Goal: Task Accomplishment & Management: Use online tool/utility

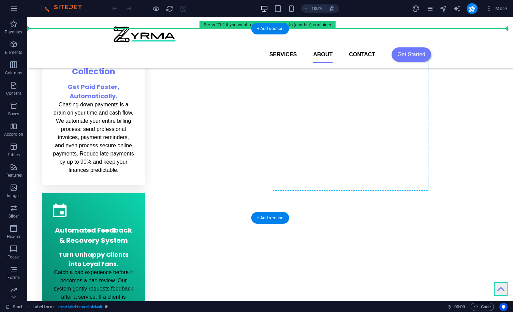
scroll to position [751, 0]
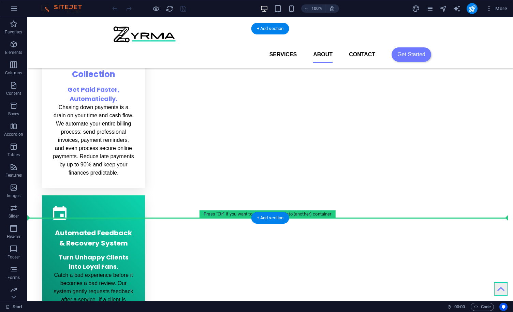
drag, startPoint x: 461, startPoint y: 211, endPoint x: 384, endPoint y: 210, distance: 76.8
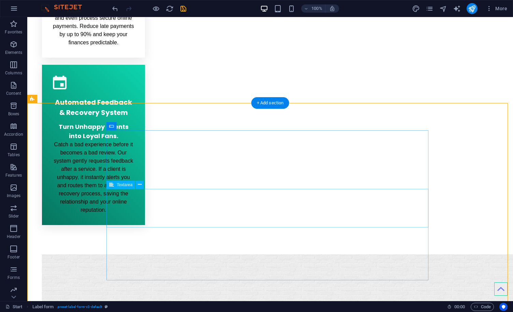
scroll to position [922, 0]
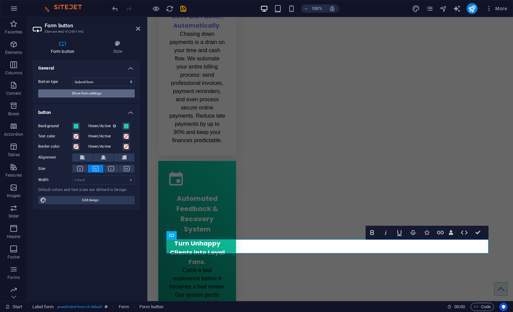
click at [99, 90] on span "Show form settings" at bounding box center [86, 93] width 29 height 8
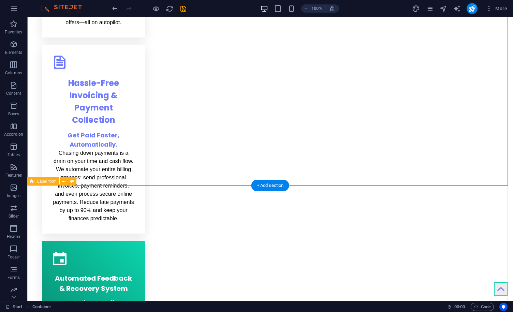
scroll to position [817, 0]
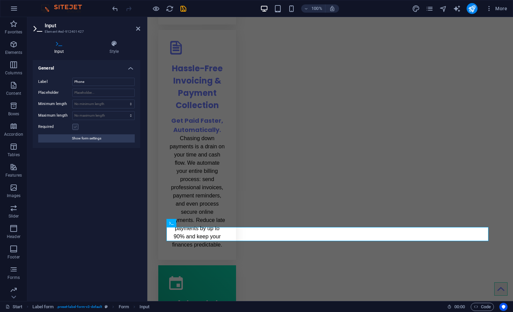
click at [75, 126] on label at bounding box center [75, 127] width 6 height 6
click at [0, 0] on input "Required" at bounding box center [0, 0] width 0 height 0
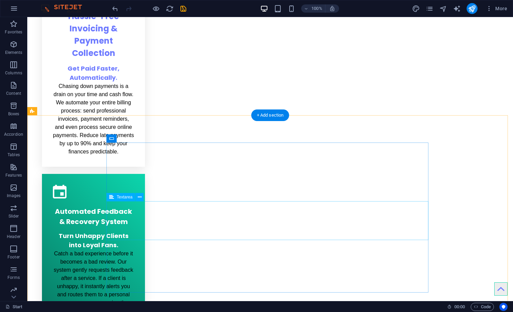
scroll to position [857, 0]
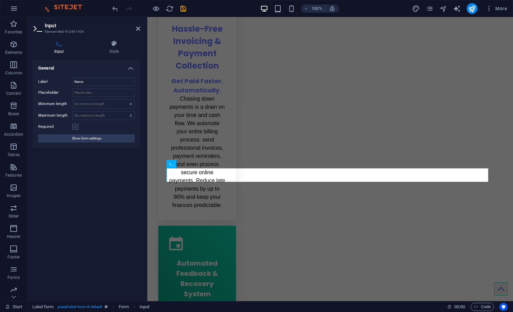
click at [78, 127] on label at bounding box center [75, 127] width 6 height 6
click at [0, 0] on input "Required" at bounding box center [0, 0] width 0 height 0
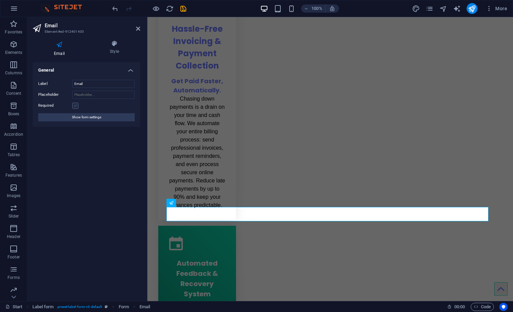
click at [76, 105] on label at bounding box center [75, 106] width 6 height 6
click at [0, 0] on input "Required" at bounding box center [0, 0] width 0 height 0
click at [76, 118] on span "Show form settings" at bounding box center [86, 117] width 29 height 8
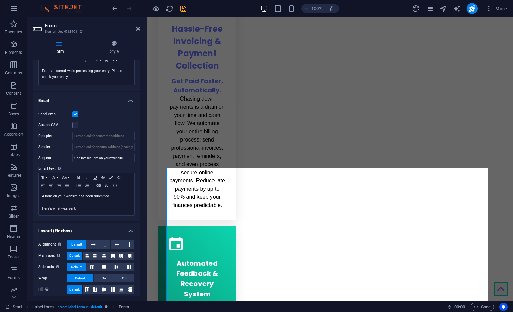
scroll to position [145, 0]
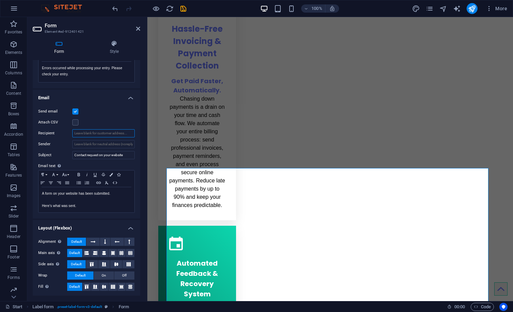
click at [98, 132] on input "Recipient" at bounding box center [103, 133] width 62 height 8
type input "tyrone@zyrma.com"
click at [125, 116] on div "Send email Attach CSV Recipient tyrone@zyrma.com Sender Subject Contact request…" at bounding box center [87, 160] width 108 height 117
click at [184, 10] on icon "save" at bounding box center [184, 9] width 8 height 8
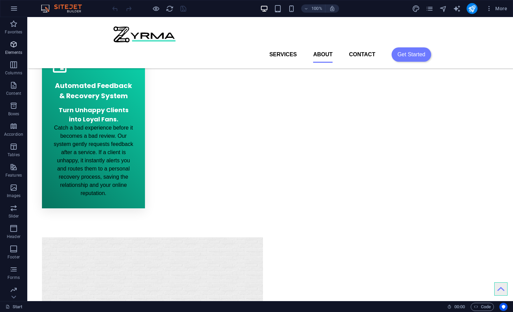
click at [15, 45] on icon "button" at bounding box center [14, 44] width 8 height 8
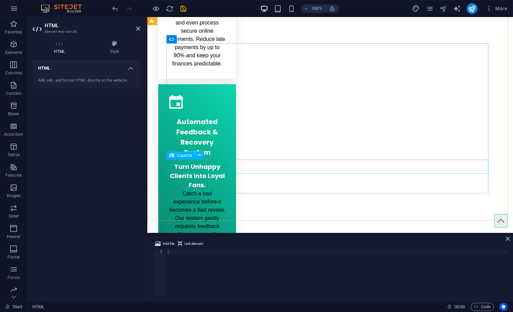
scroll to position [1001, 0]
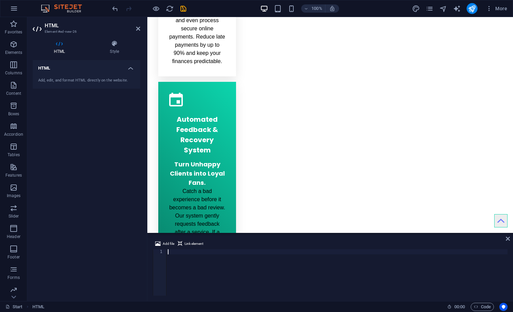
click at [239, 256] on div at bounding box center [337, 278] width 341 height 57
paste textarea "<div style="width:100%;height:500px;" data-fillout-id="gxkc5WTTMdus" data-fillo…"
type textarea "<div style="width:100%;height:500px;" data-fillout-id="gxkc5WTTMdus" data-fillo…"
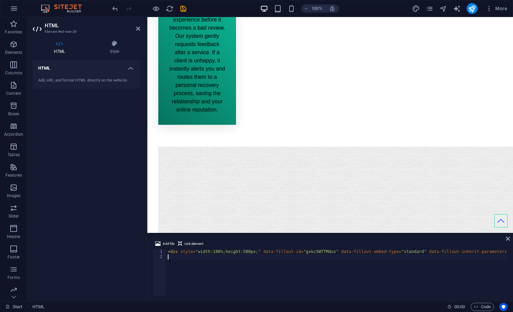
scroll to position [0, 0]
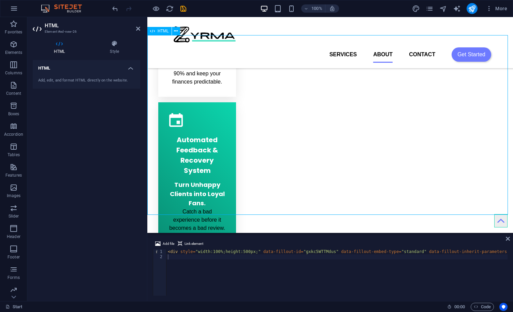
scroll to position [963, 0]
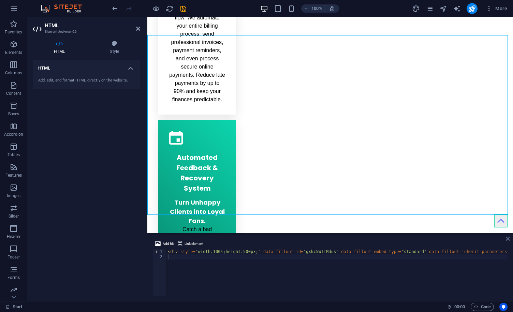
click at [507, 239] on icon at bounding box center [508, 238] width 4 height 5
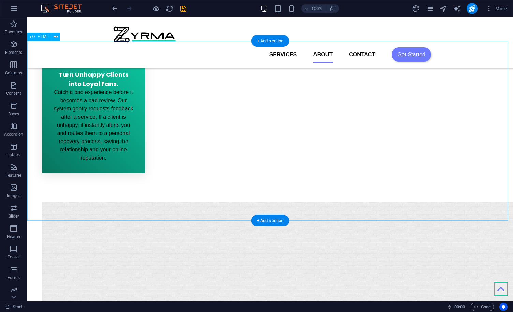
scroll to position [866, 0]
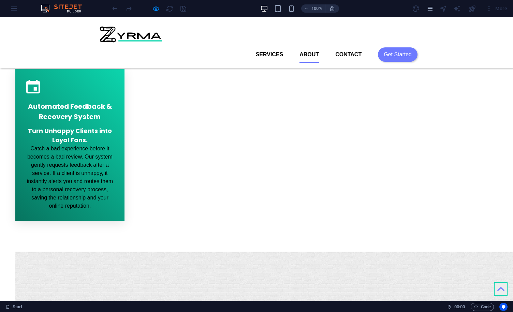
scroll to position [831, 0]
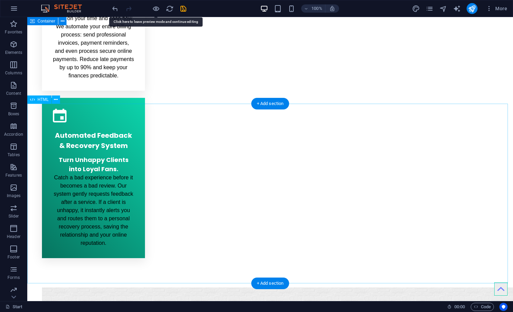
scroll to position [865, 0]
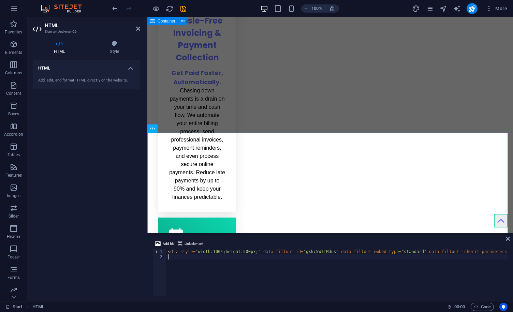
scroll to position [0, 0]
click at [248, 255] on div "< div style = "width:100%;height:500px;" data-fillout-id = "gxkc5WTTMdus" data-…" at bounding box center [433, 277] width 532 height 55
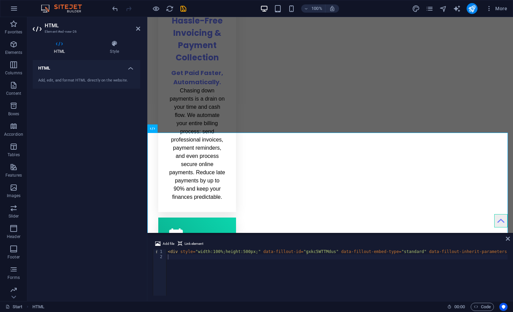
click at [138, 25] on h2 "HTML" at bounding box center [93, 26] width 96 height 6
click at [139, 30] on icon at bounding box center [138, 28] width 4 height 5
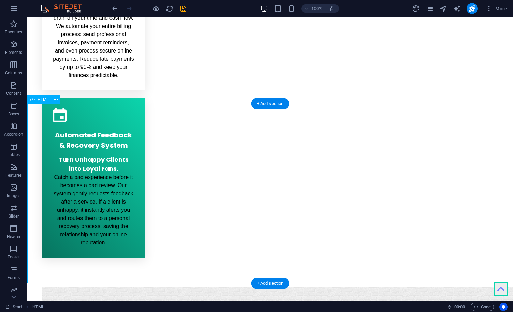
scroll to position [899, 0]
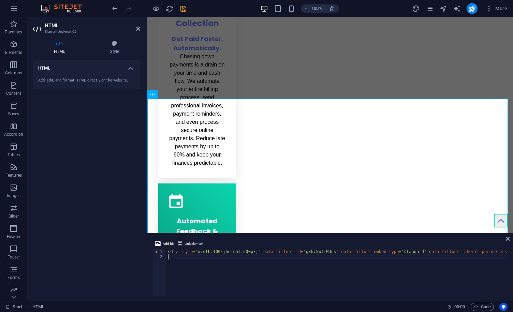
type textarea "<div style="width:100%;height:500px;" data-fillout-id="gxkc5WTTMdus" data-fillo…"
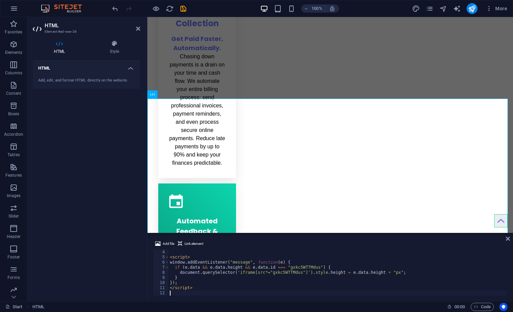
scroll to position [20, 0]
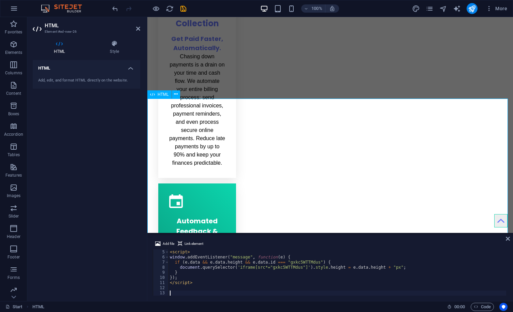
click at [509, 240] on icon at bounding box center [508, 238] width 4 height 5
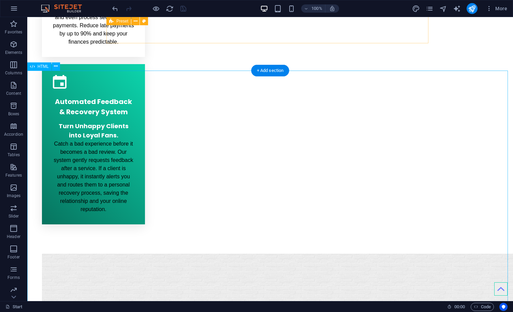
scroll to position [899, 0]
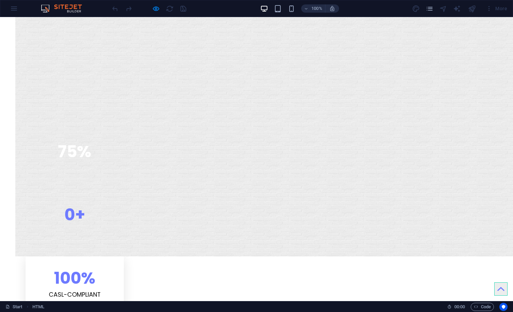
scroll to position [1138, 0]
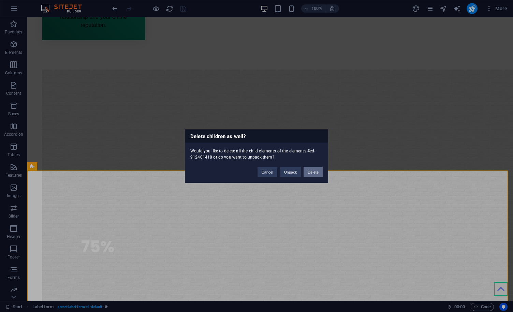
click at [316, 170] on button "Delete" at bounding box center [313, 172] width 19 height 10
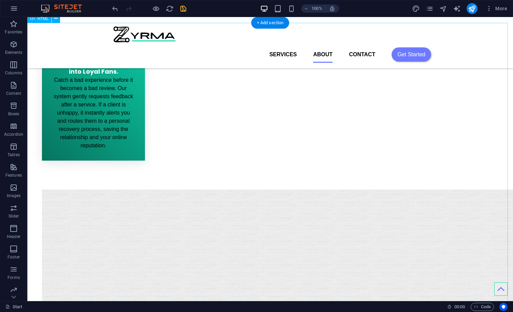
scroll to position [912, 0]
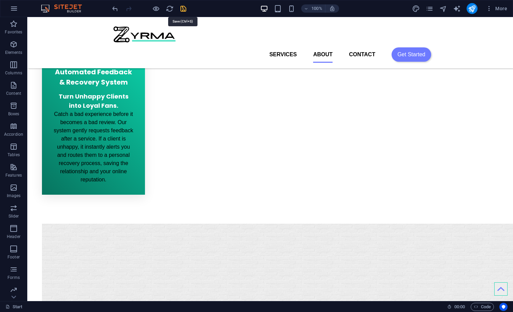
click at [182, 10] on icon "save" at bounding box center [184, 9] width 8 height 8
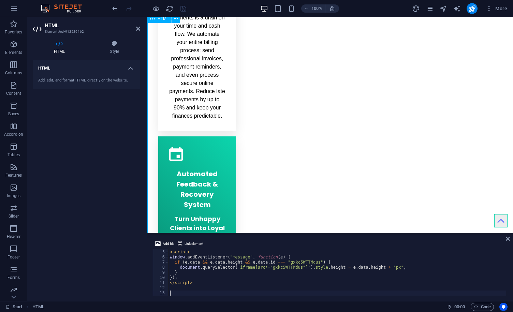
scroll to position [975, 0]
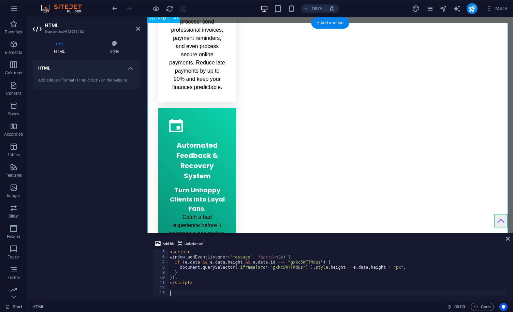
click at [510, 240] on icon at bounding box center [508, 238] width 4 height 5
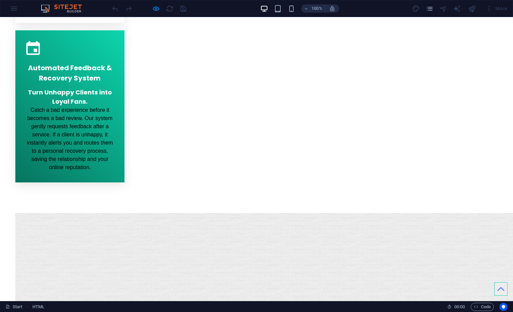
scroll to position [899, 0]
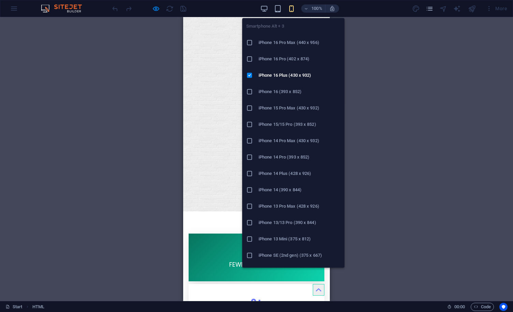
scroll to position [1742, 0]
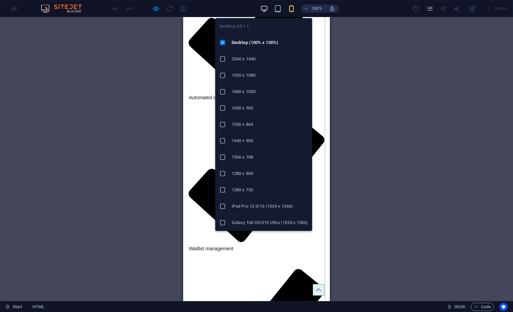
click at [141, 101] on icon "button" at bounding box center [73, 163] width 136 height 124
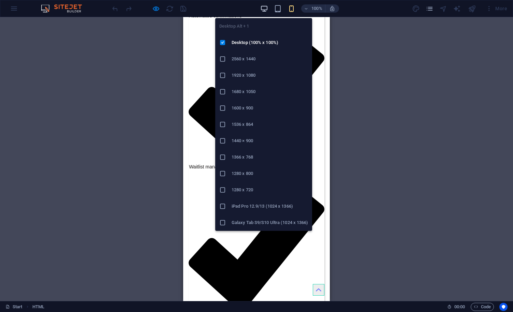
scroll to position [935, 0]
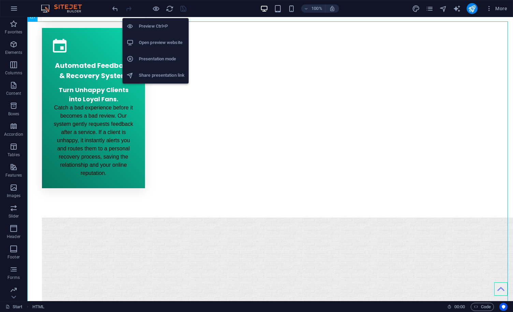
scroll to position [948, 0]
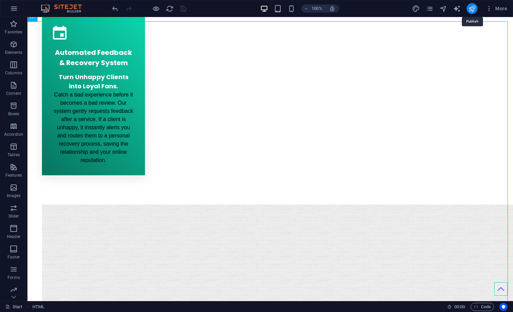
click at [470, 11] on icon "publish" at bounding box center [472, 9] width 8 height 8
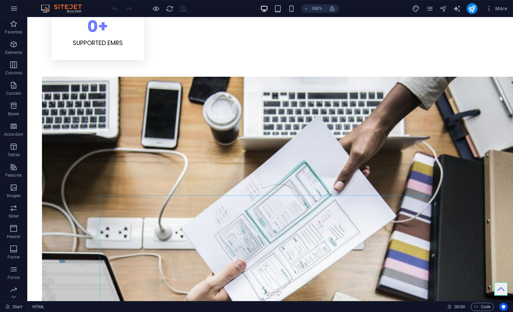
scroll to position [1494, 0]
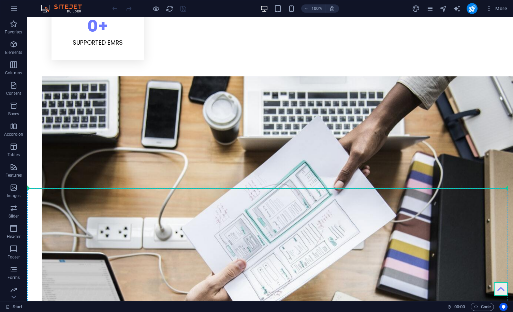
drag, startPoint x: 411, startPoint y: 106, endPoint x: 404, endPoint y: 191, distance: 85.0
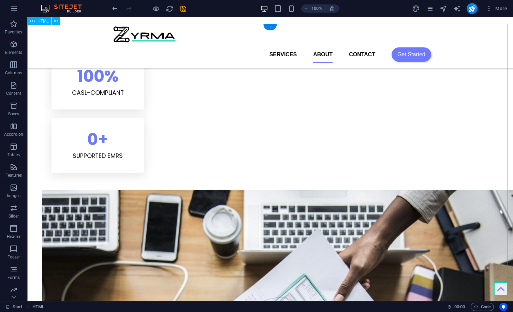
scroll to position [1346, 0]
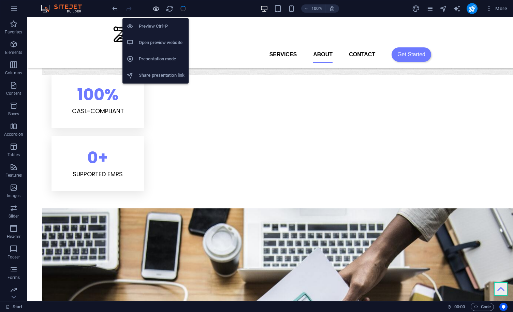
click at [156, 7] on icon "button" at bounding box center [156, 9] width 8 height 8
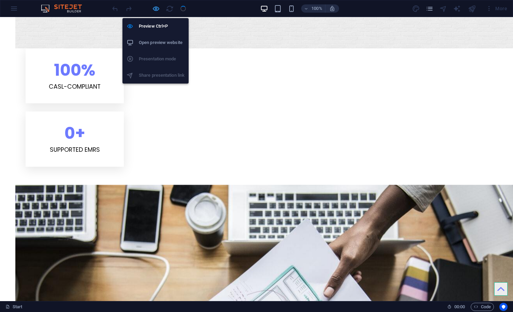
scroll to position [1333, 0]
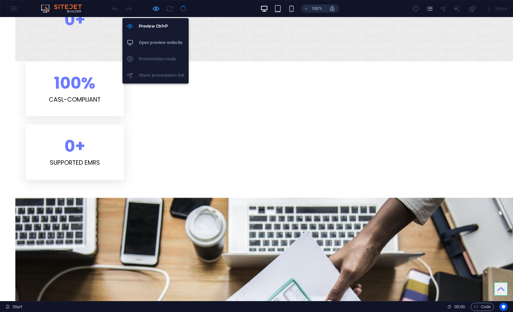
click at [156, 7] on icon "button" at bounding box center [156, 9] width 8 height 8
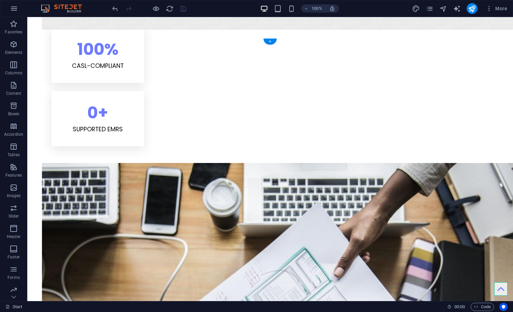
scroll to position [1469, 0]
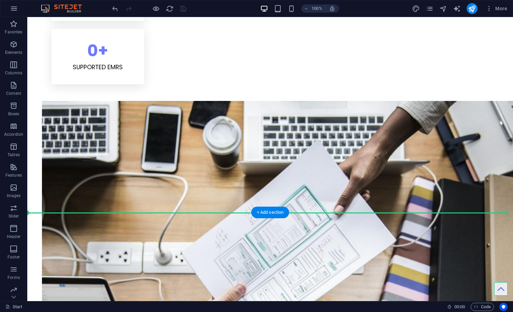
drag, startPoint x: 464, startPoint y: 93, endPoint x: 412, endPoint y: 209, distance: 126.7
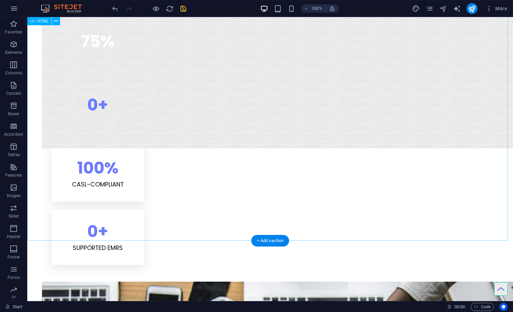
scroll to position [1310, 0]
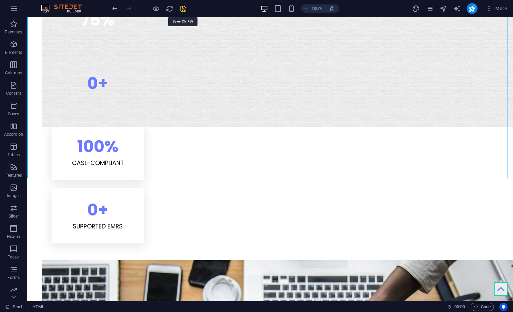
click at [182, 9] on icon "save" at bounding box center [184, 9] width 8 height 8
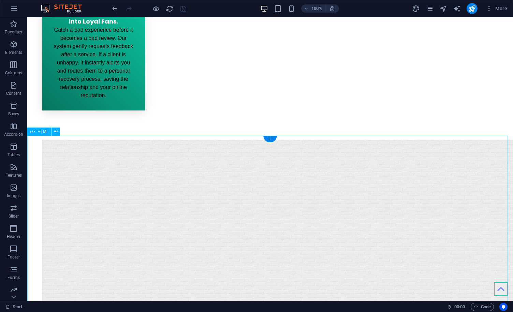
scroll to position [1139, 0]
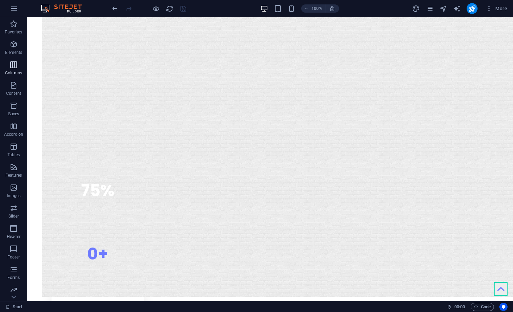
click at [12, 69] on icon "button" at bounding box center [14, 65] width 8 height 8
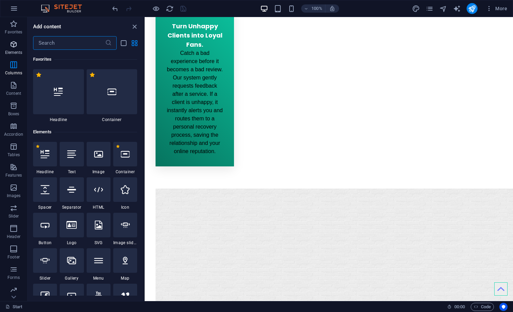
click at [14, 51] on p "Elements" at bounding box center [13, 52] width 17 height 5
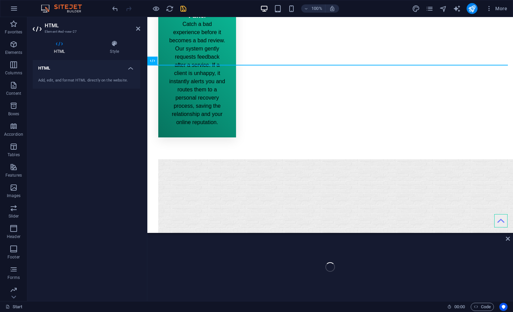
scroll to position [1168, 0]
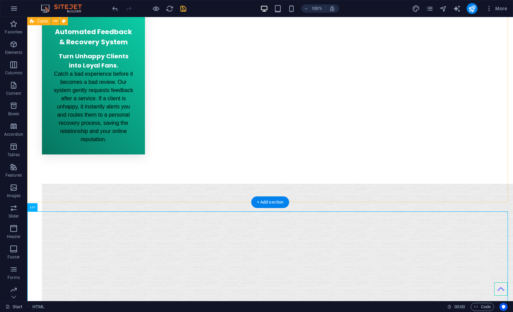
scroll to position [1037, 0]
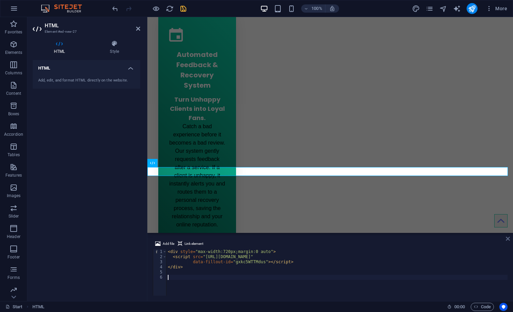
click at [509, 239] on icon at bounding box center [508, 238] width 4 height 5
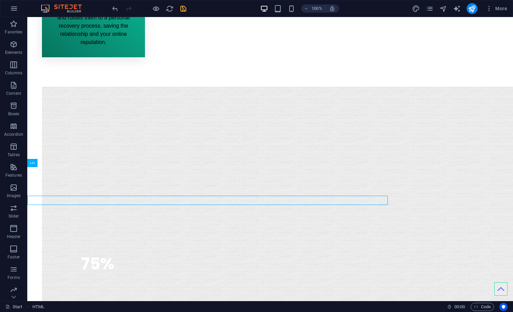
scroll to position [1037, 0]
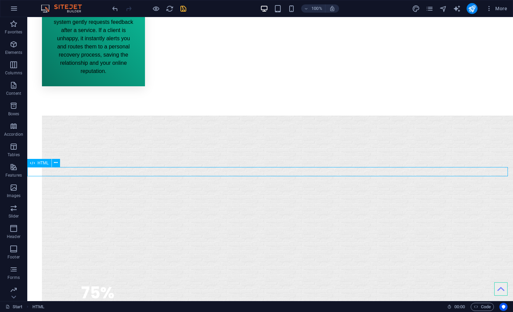
click at [55, 165] on icon at bounding box center [56, 162] width 4 height 7
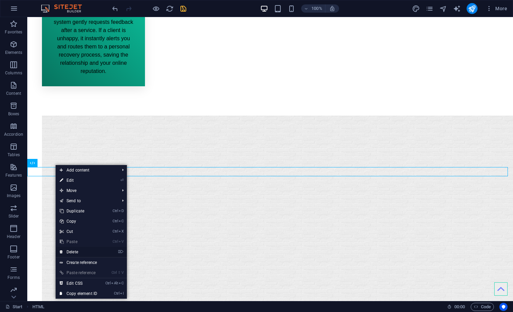
click at [79, 251] on link "⌦ Delete" at bounding box center [79, 252] width 46 height 10
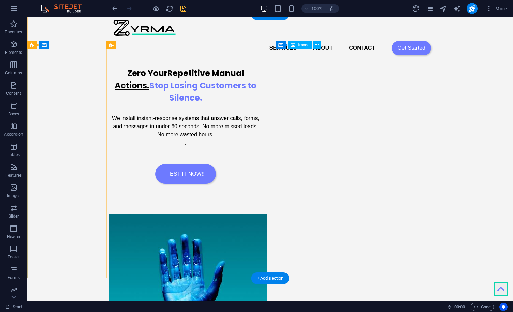
scroll to position [0, 0]
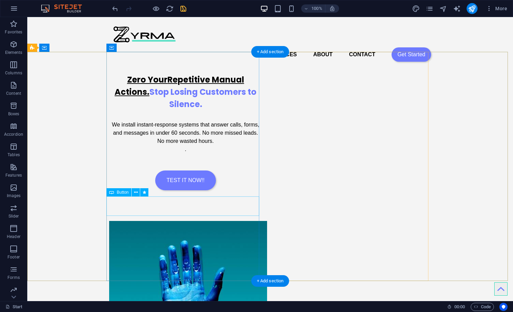
click at [161, 191] on div "TEST IT NOW!!" at bounding box center [185, 181] width 153 height 20
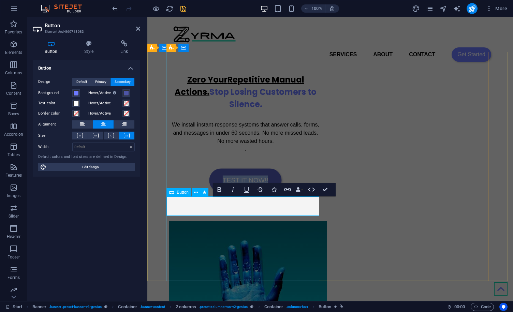
click at [222, 193] on link "TEST IT NOW!!" at bounding box center [246, 181] width 73 height 24
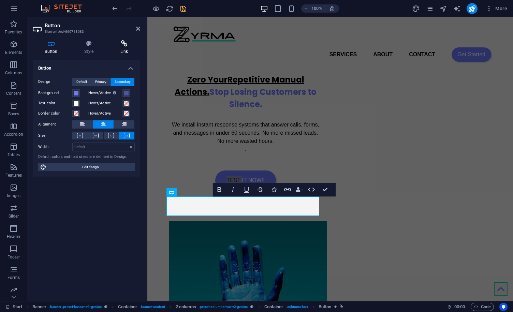
click at [130, 45] on icon at bounding box center [124, 43] width 32 height 7
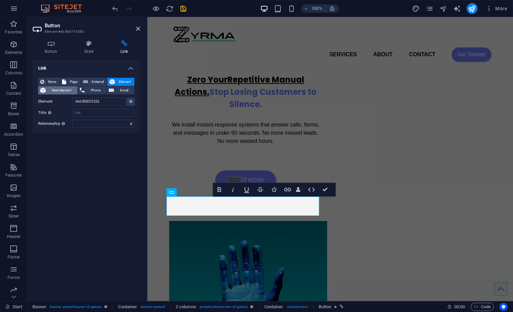
click at [70, 92] on span "Next element" at bounding box center [62, 90] width 28 height 8
click at [116, 82] on button "Element" at bounding box center [121, 82] width 27 height 8
click at [94, 81] on span "External" at bounding box center [97, 82] width 15 height 8
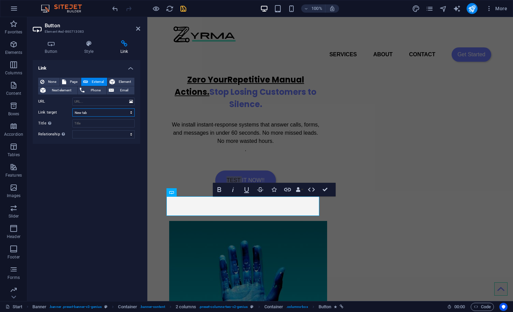
click at [87, 113] on select "New tab Same tab Overlay" at bounding box center [103, 113] width 62 height 8
select select "overlay"
click at [72, 109] on select "New tab Same tab Overlay" at bounding box center [103, 113] width 62 height 8
click at [90, 113] on select "New tab Same tab Overlay" at bounding box center [103, 113] width 62 height 8
click at [72, 109] on select "New tab Same tab Overlay" at bounding box center [103, 113] width 62 height 8
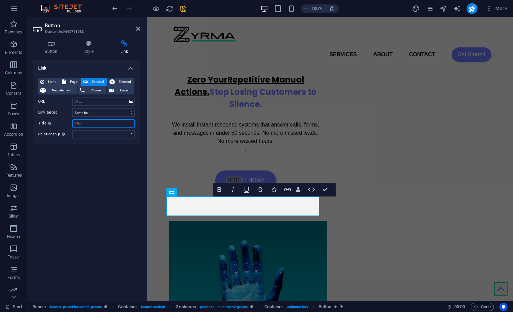
click at [87, 126] on input "Title Additional link description, should not be the same as the link text. The…" at bounding box center [103, 123] width 62 height 8
click at [69, 93] on span "Next element" at bounding box center [62, 90] width 28 height 8
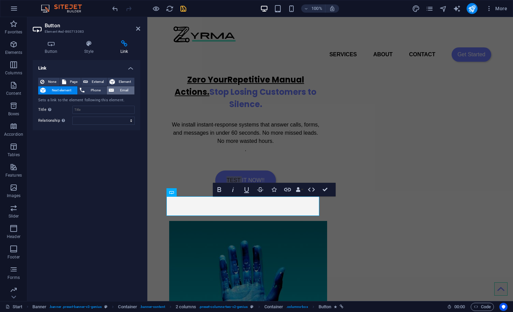
click at [119, 87] on span "Email" at bounding box center [124, 90] width 16 height 8
click at [121, 81] on span "Element" at bounding box center [124, 82] width 15 height 8
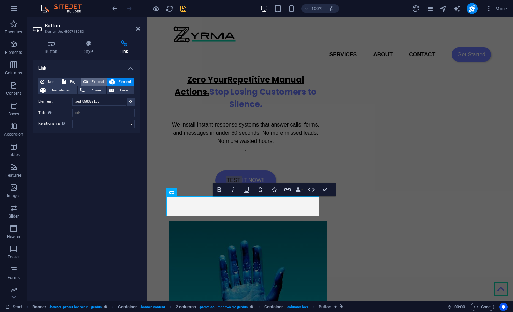
click at [95, 79] on span "External" at bounding box center [97, 82] width 15 height 8
select select "blank"
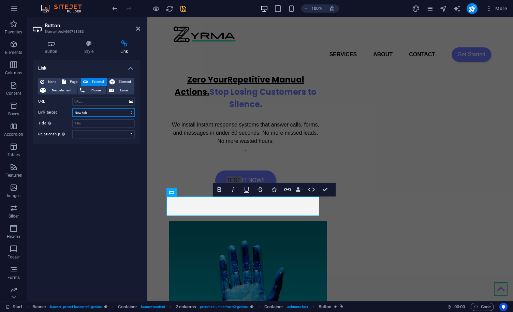
click at [97, 111] on select "New tab Same tab Overlay" at bounding box center [103, 113] width 62 height 8
select select
click at [72, 109] on select "New tab Same tab Overlay" at bounding box center [103, 113] width 62 height 8
click at [115, 101] on input "URL" at bounding box center [103, 102] width 62 height 8
paste input "<div data-fillout-id="gxkc5WTTMdus" data-fillout-embed-type="popup" data-fillou…"
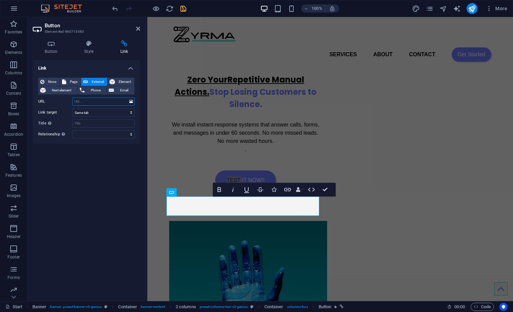
type input "<div data-fillout-id="gxkc5WTTMdus" data-fillout-embed-type="popup" data-fillou…"
click at [117, 101] on input "<div data-fillout-id="gxkc5WTTMdus" data-fillout-embed-type="popup" data-fillou…" at bounding box center [103, 102] width 62 height 8
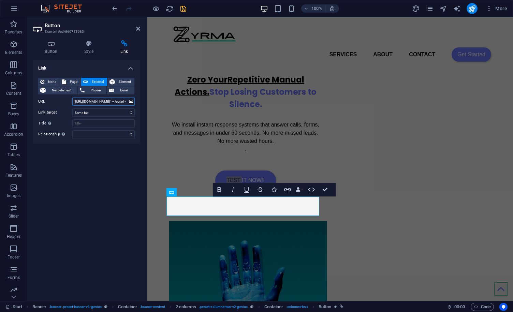
click at [117, 101] on input "<div data-fillout-id="gxkc5WTTMdus" data-fillout-embed-type="popup" data-fillou…" at bounding box center [103, 102] width 62 height 8
click at [312, 187] on icon "button" at bounding box center [312, 190] width 8 height 8
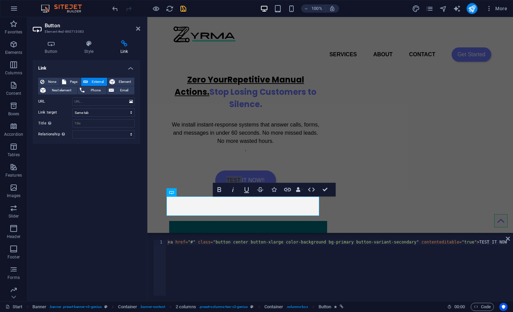
click at [222, 272] on div "< a href = "#" class = "button center button-xlarge color-background bg-primary…" at bounding box center [337, 273] width 341 height 66
type textarea "<a href="#" class="button center button-xlarge color-background bg-primary butt…"
paste textarea "<div data-fillout-id="gxkc5WTTMdus" data-fillout-embed-type="popup" data-fillou…"
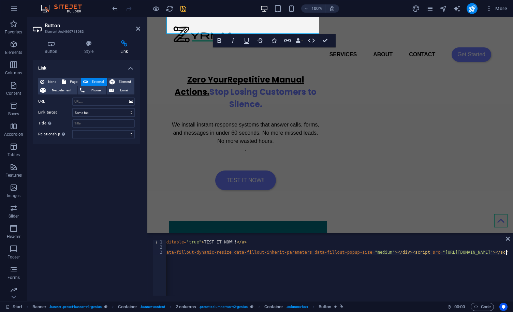
scroll to position [189, 0]
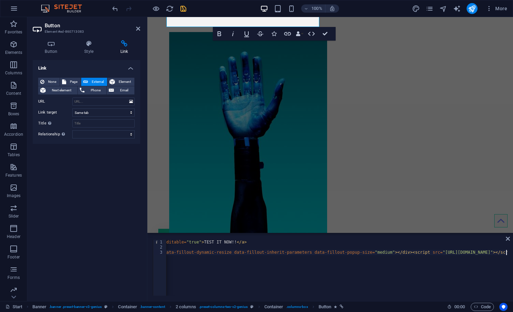
type textarea "<div data-fillout-id="gxkc5WTTMdus" data-fillout-embed-type="popup" data-fillou…"
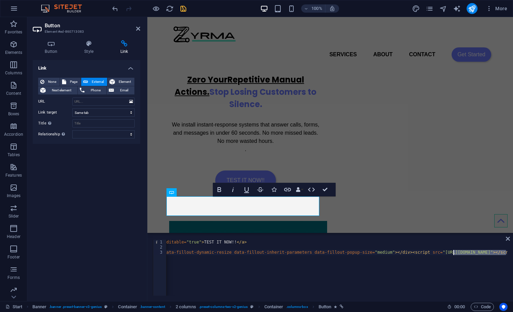
scroll to position [0, 0]
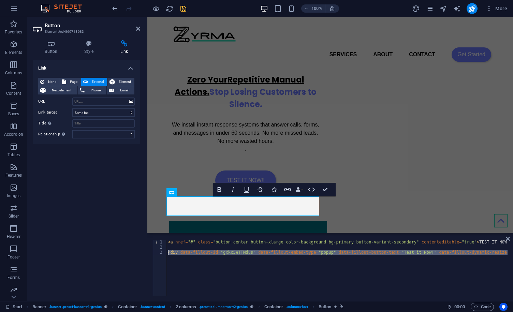
drag, startPoint x: 507, startPoint y: 253, endPoint x: 160, endPoint y: 253, distance: 347.2
click at [160, 253] on div "<div data-fillout-id="gxkc5WTTMdus" data-fillout-embed-type="popup" data-fillou…" at bounding box center [330, 268] width 355 height 56
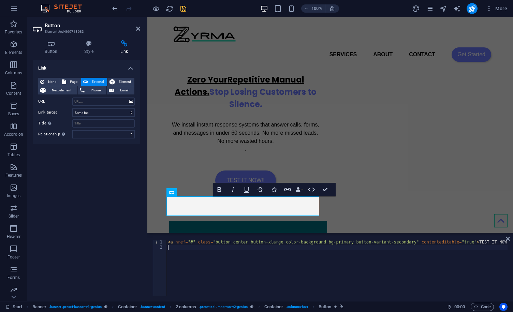
type textarea "<a href="#" class="button center button-xlarge color-background bg-primary butt…"
drag, startPoint x: 325, startPoint y: 189, endPoint x: 298, endPoint y: 172, distance: 32.2
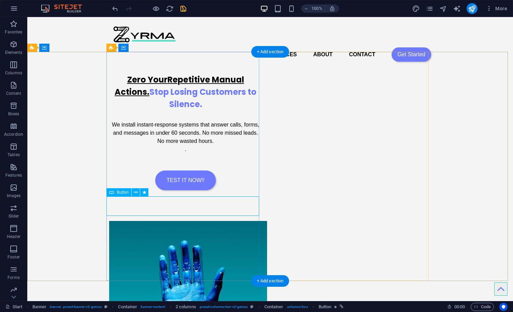
click at [181, 191] on div "TEST IT NOW!!" at bounding box center [185, 181] width 153 height 20
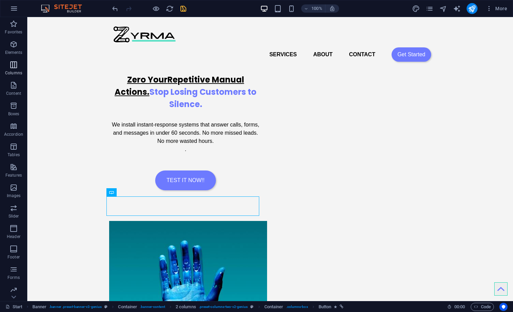
click at [13, 69] on span "Columns" at bounding box center [13, 69] width 27 height 16
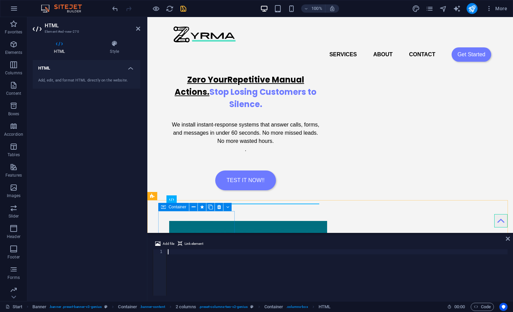
scroll to position [108, 0]
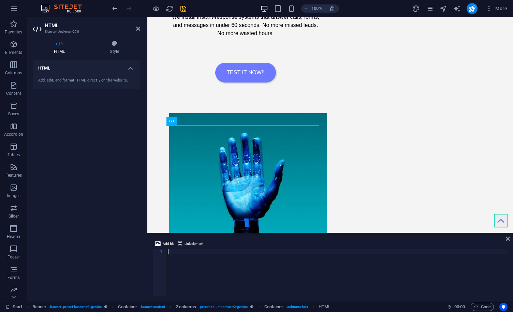
type textarea "<div data-fillout-id="gxkc5WTTMdus" data-fillout-embed-type="popup" data-fillou…"
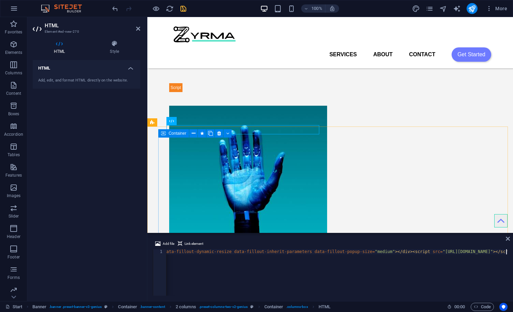
scroll to position [103, 0]
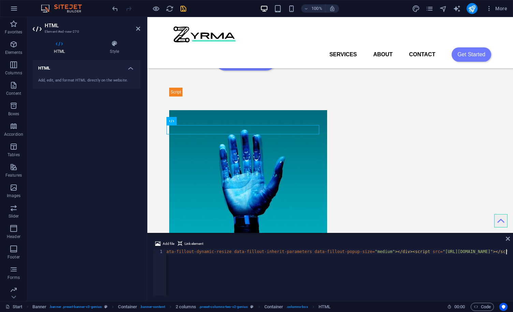
click at [439, 280] on div "< div data-fillout-id = "gxkc5WTTMdus" data-fillout-embed-type = "popup" data-f…" at bounding box center [199, 277] width 617 height 55
click at [302, 102] on div "Zero Your Repetitive Manual Actions. Stop Losing Customers to Silence. We insta…" at bounding box center [245, 25] width 153 height 154
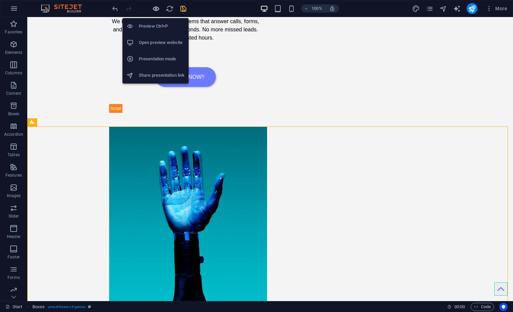
click at [156, 8] on icon "button" at bounding box center [156, 9] width 8 height 8
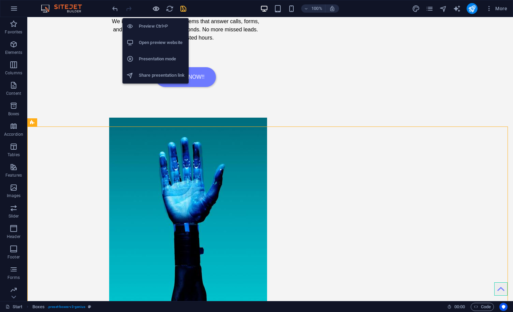
scroll to position [108, 0]
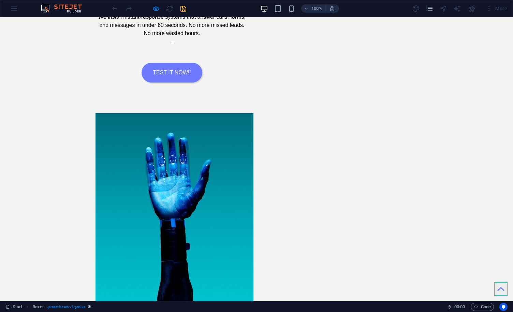
drag, startPoint x: 123, startPoint y: 110, endPoint x: 116, endPoint y: 112, distance: 7.2
click at [119, 105] on div "Zero Your Repetitive Manual Actions. Stop Losing Customers to Silence. We insta…" at bounding box center [172, 32] width 153 height 145
click at [76, 113] on div "Zero Your Repetitive Manual Actions. Stop Losing Customers to Silence. We insta…" at bounding box center [256, 155] width 513 height 390
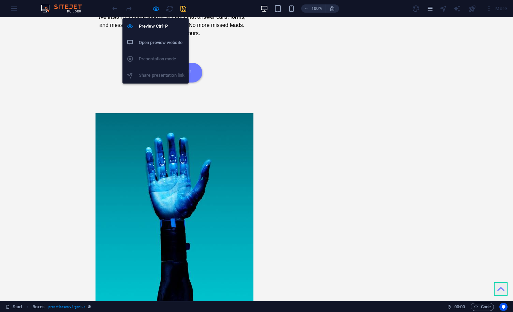
click at [157, 13] on div "Preview Ctrl+P Open preview website Presentation mode Share presentation link" at bounding box center [156, 48] width 66 height 71
click at [158, 9] on icon "button" at bounding box center [156, 9] width 8 height 8
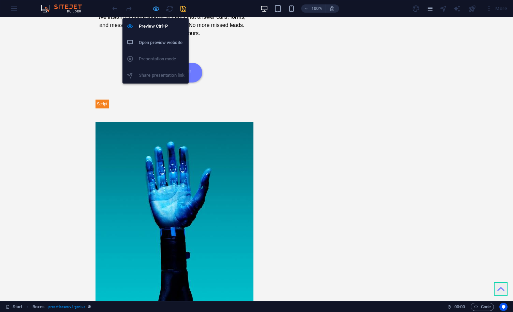
scroll to position [103, 0]
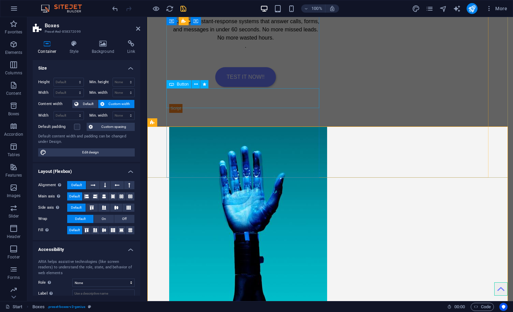
click at [184, 87] on div "TEST IT NOW!!" at bounding box center [245, 77] width 153 height 20
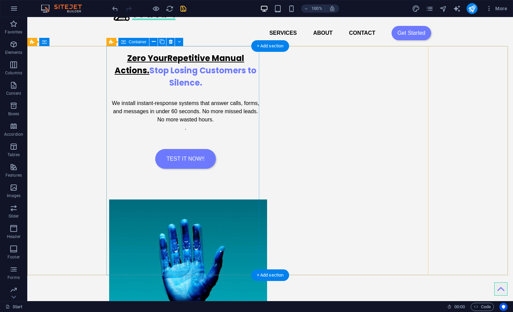
scroll to position [5, 0]
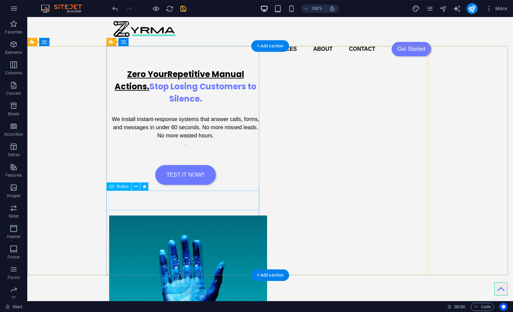
click at [196, 185] on div "TEST IT NOW!!" at bounding box center [185, 175] width 153 height 20
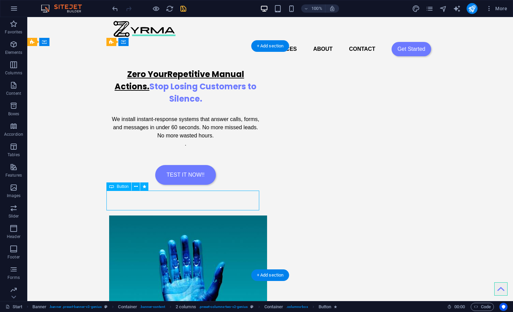
click at [196, 185] on div "TEST IT NOW!!" at bounding box center [185, 175] width 153 height 20
select select
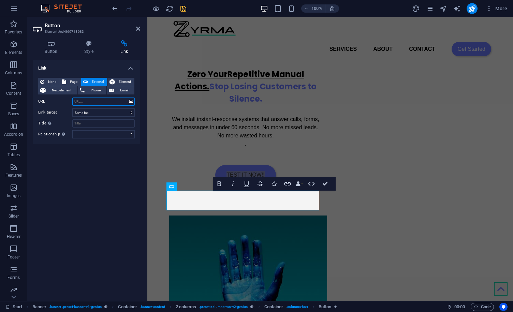
click at [110, 103] on input "URL" at bounding box center [103, 102] width 62 height 8
type input "[URL][DOMAIN_NAME]"
click at [105, 114] on select "New tab Same tab Overlay" at bounding box center [103, 113] width 62 height 8
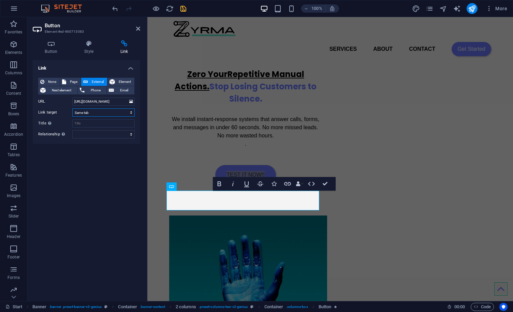
select select "overlay"
click at [72, 109] on select "New tab Same tab Overlay" at bounding box center [103, 113] width 62 height 8
click at [95, 156] on div "Link None Page External Element Next element Phone Email Page Start Subpage Leg…" at bounding box center [87, 178] width 108 height 236
click at [182, 9] on icon "save" at bounding box center [184, 9] width 8 height 8
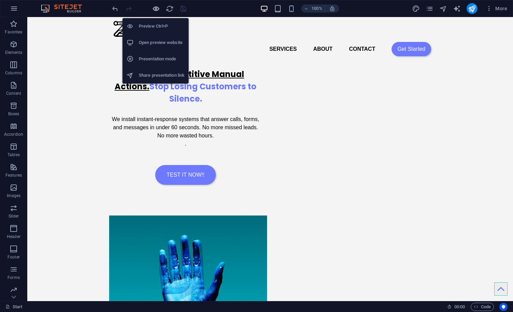
click at [156, 9] on icon "button" at bounding box center [156, 9] width 8 height 8
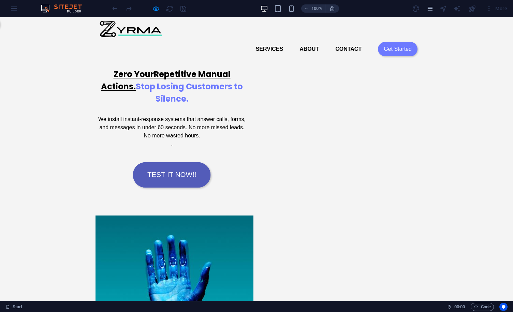
click at [181, 188] on link "TEST IT NOW!!" at bounding box center [172, 175] width 78 height 26
click at [176, 187] on link "TEST IT NOW!!" at bounding box center [172, 175] width 73 height 24
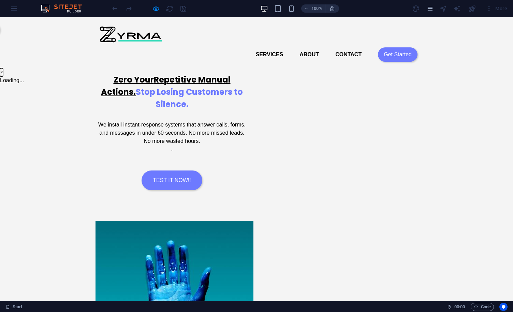
click at [3, 70] on button "×" at bounding box center [1, 72] width 3 height 8
click at [130, 213] on div "Zero Your Repetitive Manual Actions. Stop Losing Customers to Silence. We insta…" at bounding box center [172, 140] width 153 height 145
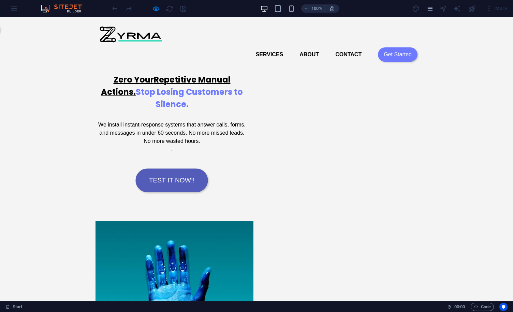
click at [164, 193] on link "TEST IT NOW!!" at bounding box center [172, 181] width 73 height 24
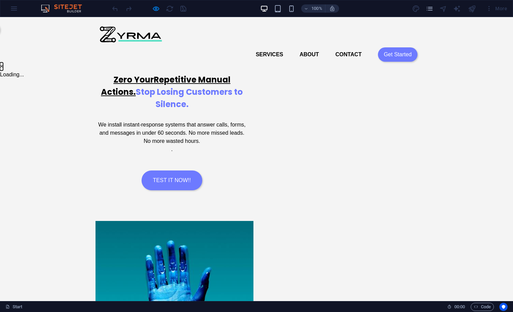
click at [3, 62] on button "×" at bounding box center [1, 66] width 3 height 8
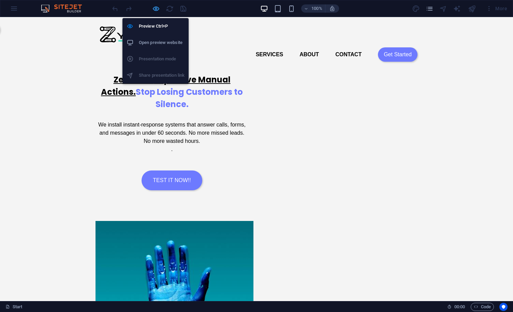
click at [155, 10] on icon "button" at bounding box center [156, 9] width 8 height 8
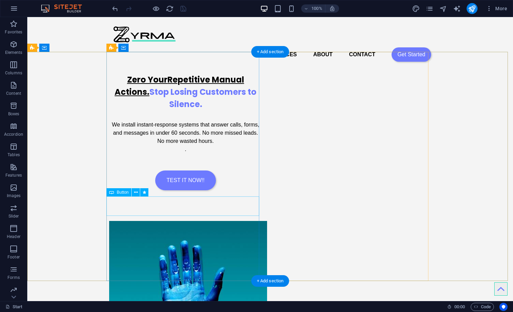
click at [173, 191] on div "TEST IT NOW!!" at bounding box center [185, 181] width 153 height 20
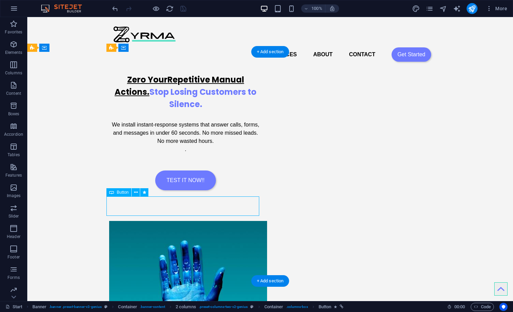
click at [173, 191] on div "TEST IT NOW!!" at bounding box center [185, 181] width 153 height 20
select select "overlay"
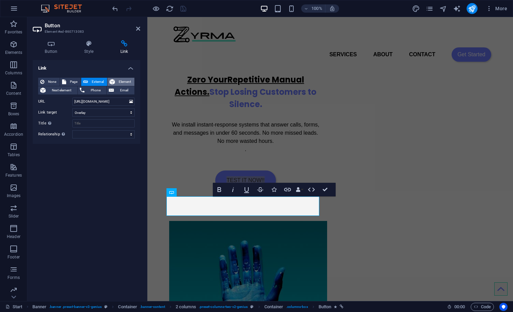
click at [120, 79] on span "Element" at bounding box center [124, 82] width 15 height 8
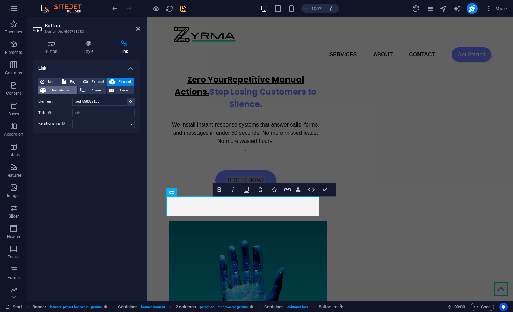
click at [66, 89] on span "Next element" at bounding box center [62, 90] width 28 height 8
click at [67, 83] on button "Page" at bounding box center [70, 82] width 21 height 8
select select
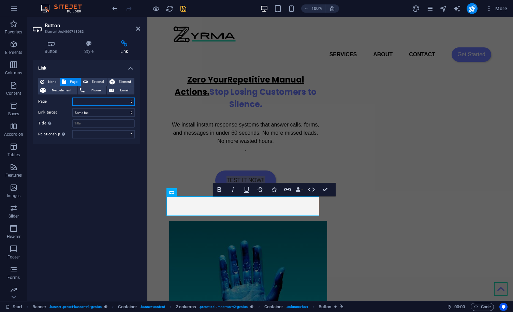
click at [118, 104] on select "Start Subpage Legal Notice Privacy Start" at bounding box center [103, 102] width 62 height 8
click at [81, 186] on div "Link None Page External Element Next element Phone Email Page Start Subpage Leg…" at bounding box center [87, 178] width 108 height 236
click at [47, 81] on span "None" at bounding box center [51, 82] width 11 height 8
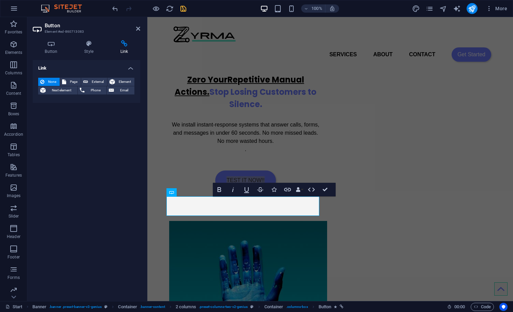
drag, startPoint x: 51, startPoint y: 125, endPoint x: 52, endPoint y: 121, distance: 4.8
click at [52, 125] on div "Link None Page External Element Next element Phone Email Page Start Subpage Leg…" at bounding box center [87, 178] width 108 height 236
click at [57, 47] on h4 "Button" at bounding box center [53, 47] width 40 height 14
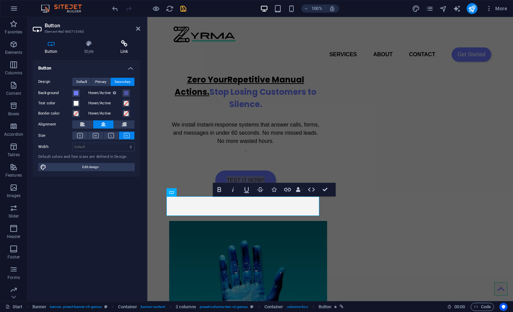
click at [123, 50] on h4 "Link" at bounding box center [124, 47] width 32 height 14
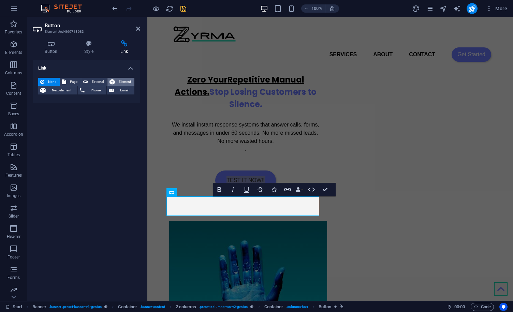
click at [114, 78] on icon at bounding box center [112, 82] width 5 height 8
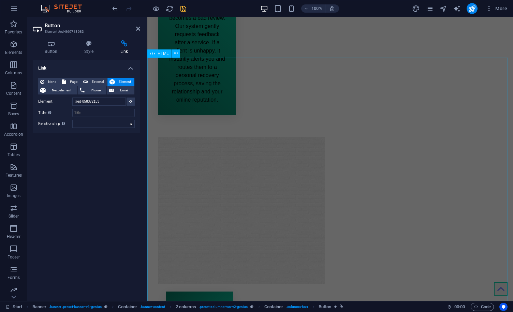
scroll to position [1195, 0]
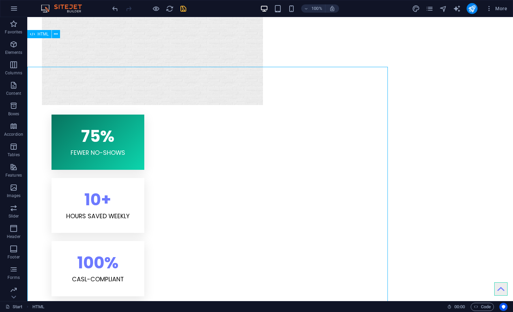
scroll to position [1166, 0]
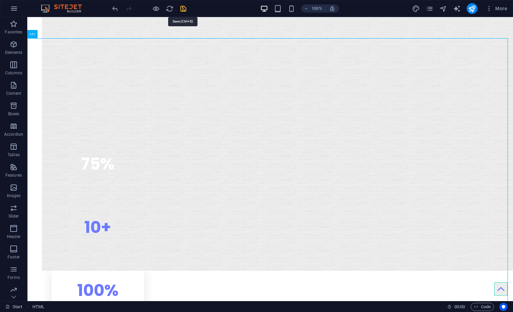
click at [182, 10] on icon "save" at bounding box center [184, 9] width 8 height 8
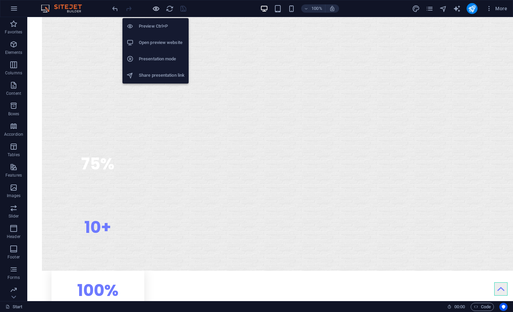
click at [154, 6] on icon "button" at bounding box center [156, 9] width 8 height 8
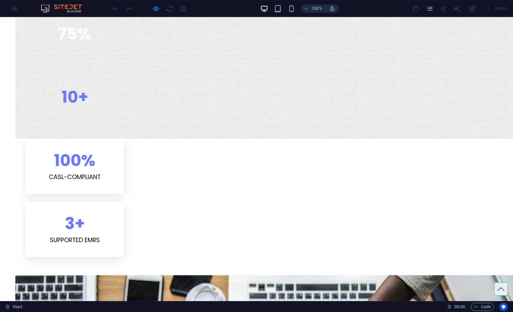
scroll to position [1221, 0]
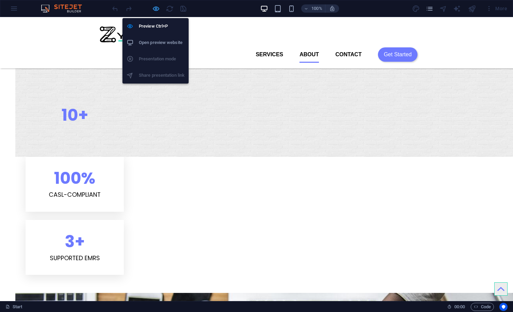
click at [157, 9] on icon "button" at bounding box center [156, 9] width 8 height 8
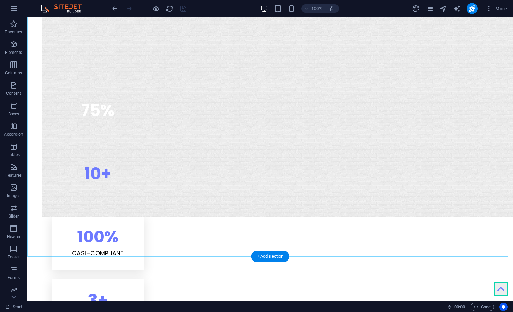
scroll to position [1235, 0]
